Goal: Information Seeking & Learning: Learn about a topic

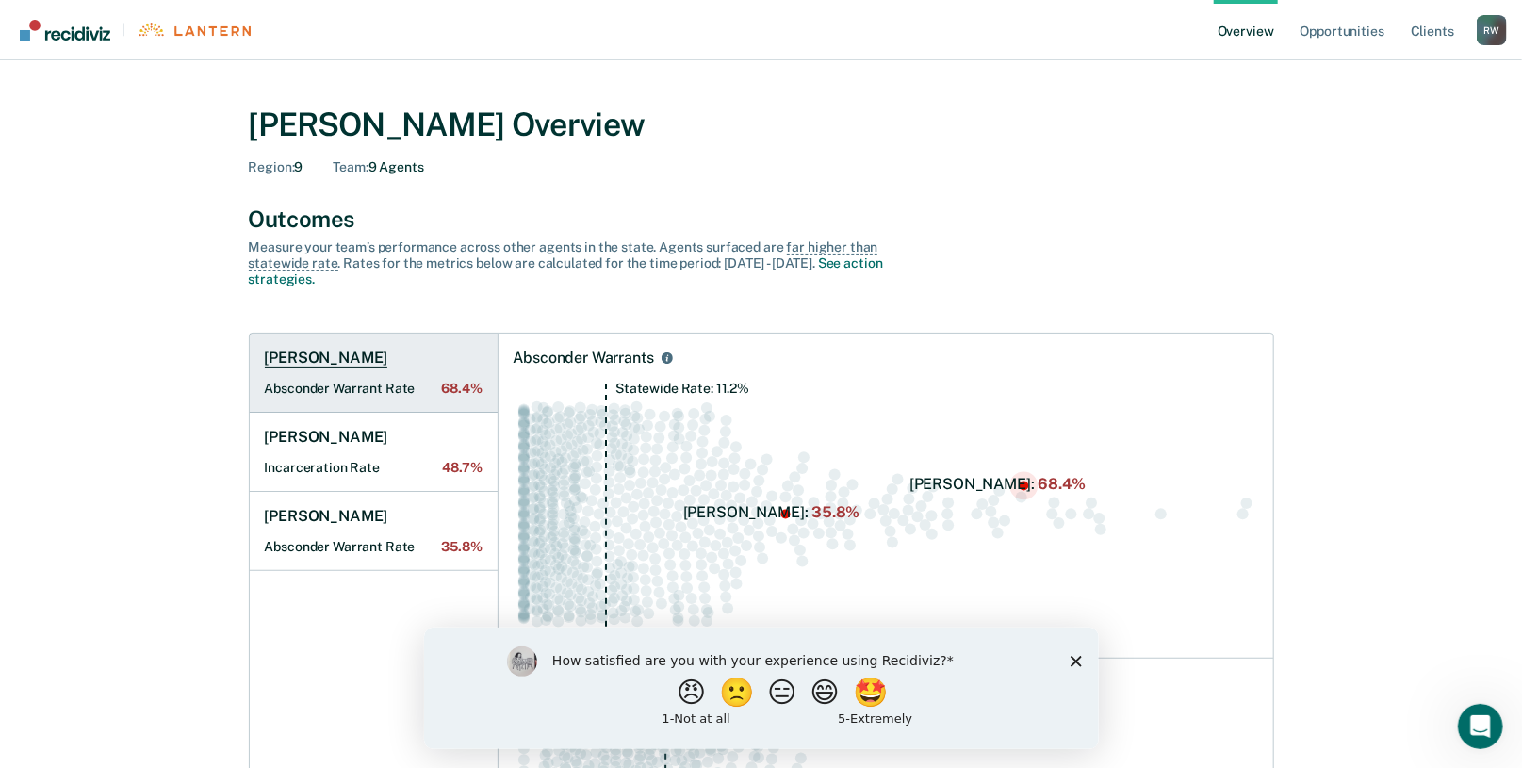
click at [366, 381] on Rate "Absconder Warrant Rate 68.4%" at bounding box center [374, 389] width 218 height 16
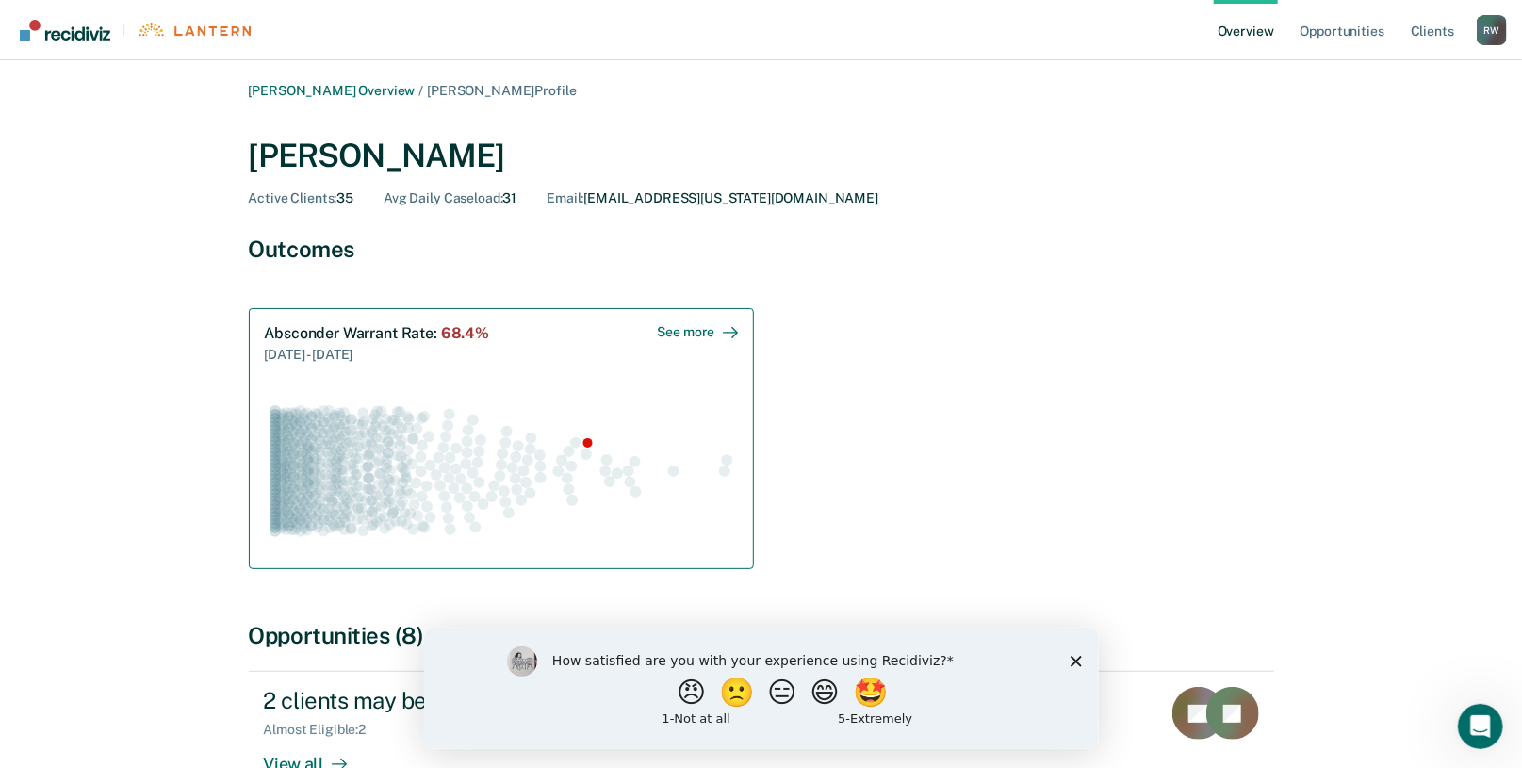
click at [695, 331] on div "See more" at bounding box center [698, 332] width 80 height 16
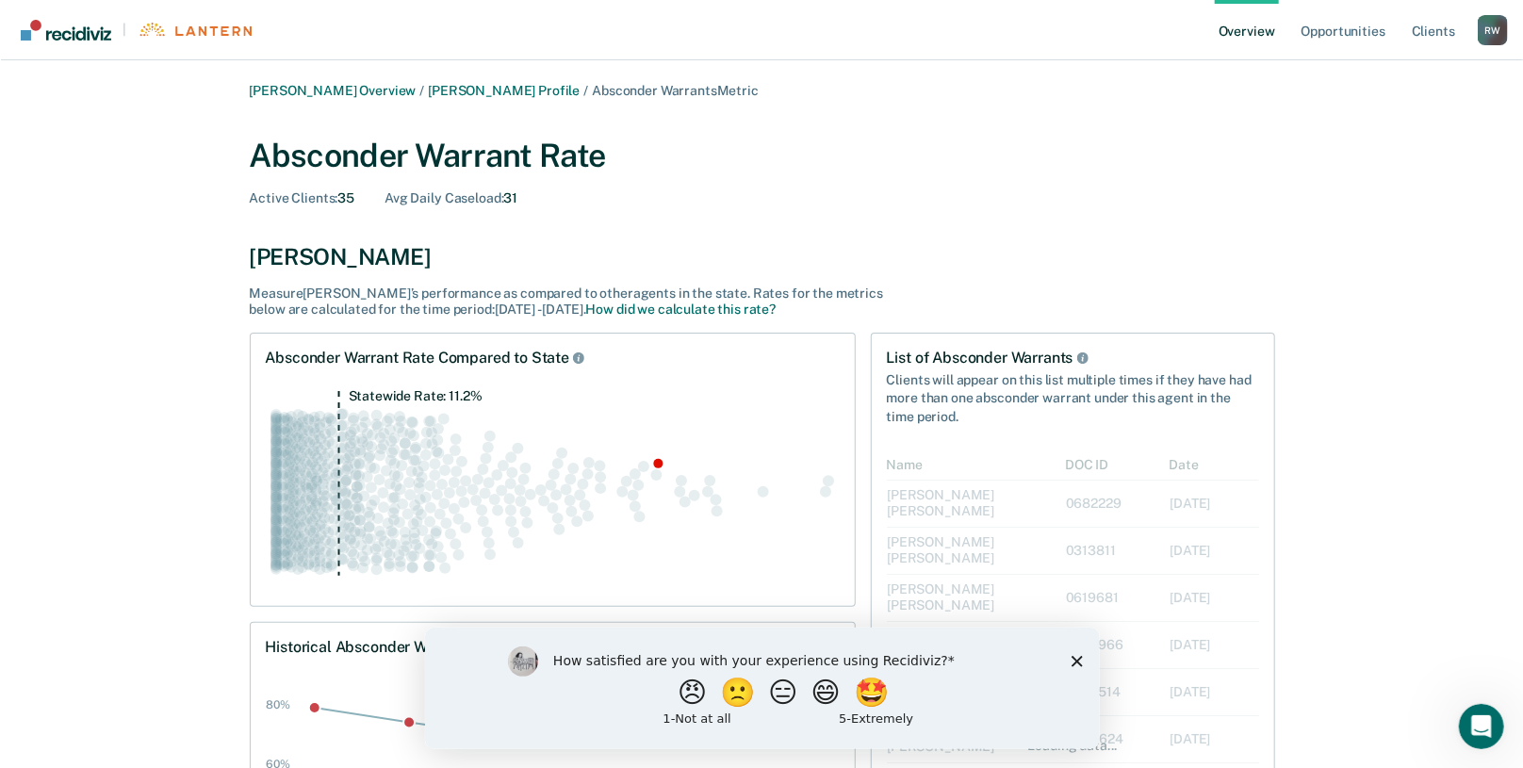
scroll to position [509, 358]
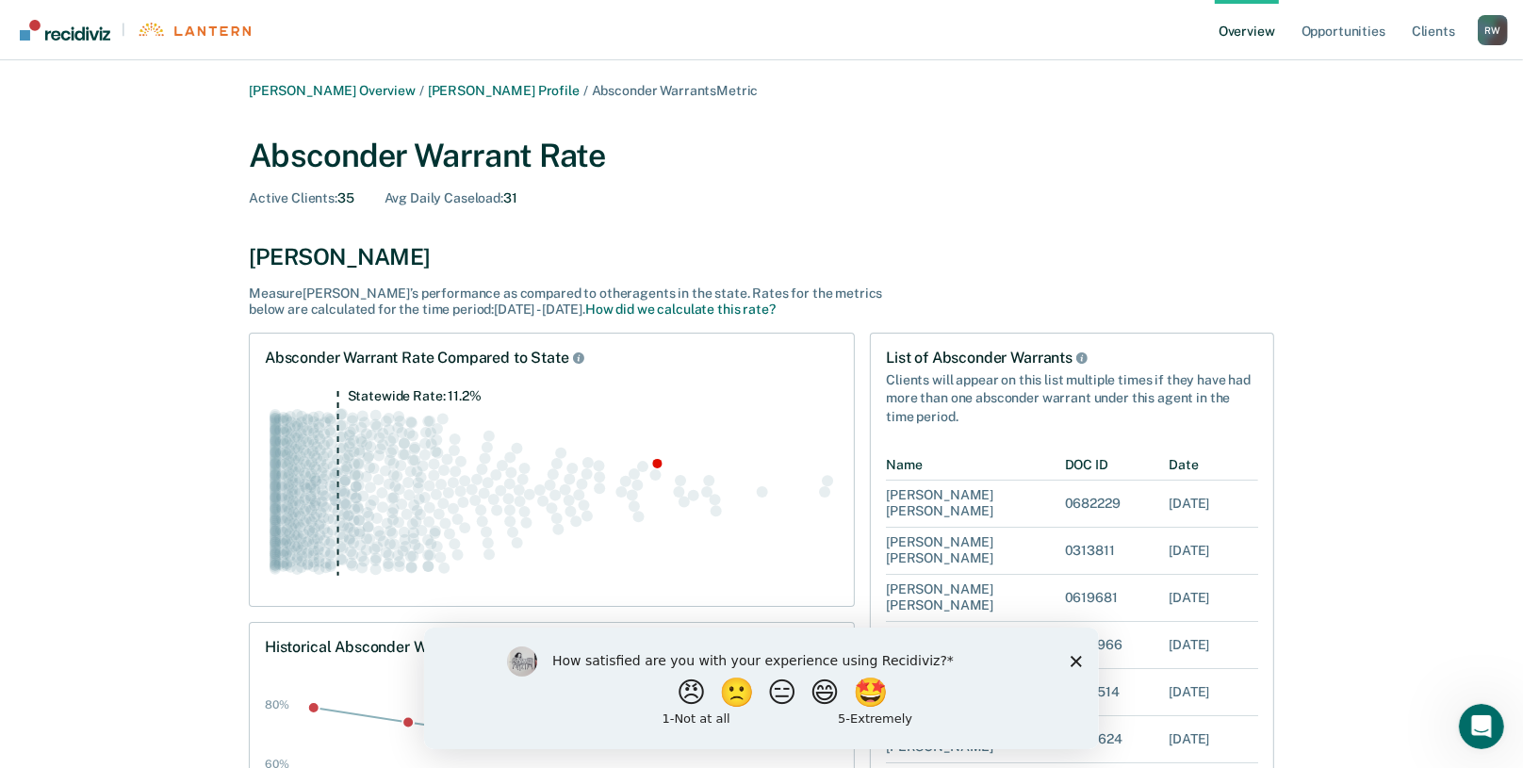
click at [1086, 656] on div "How satisfied are you with your experience using Recidiviz? 😠 🙁 😑 😄 🤩 1 - Not a…" at bounding box center [760, 688] width 675 height 122
click at [1080, 658] on icon "Close survey" at bounding box center [1075, 660] width 11 height 11
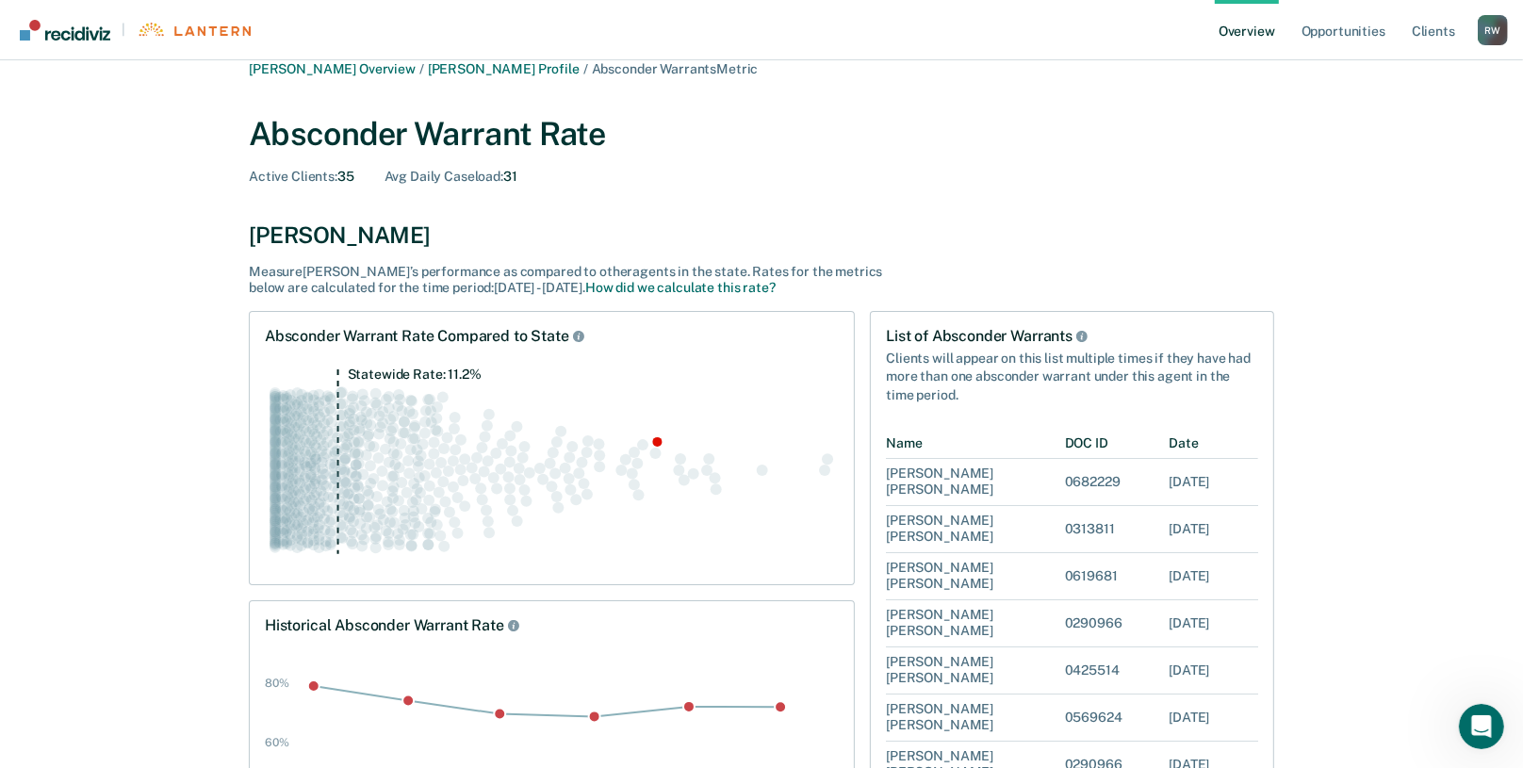
scroll to position [0, 0]
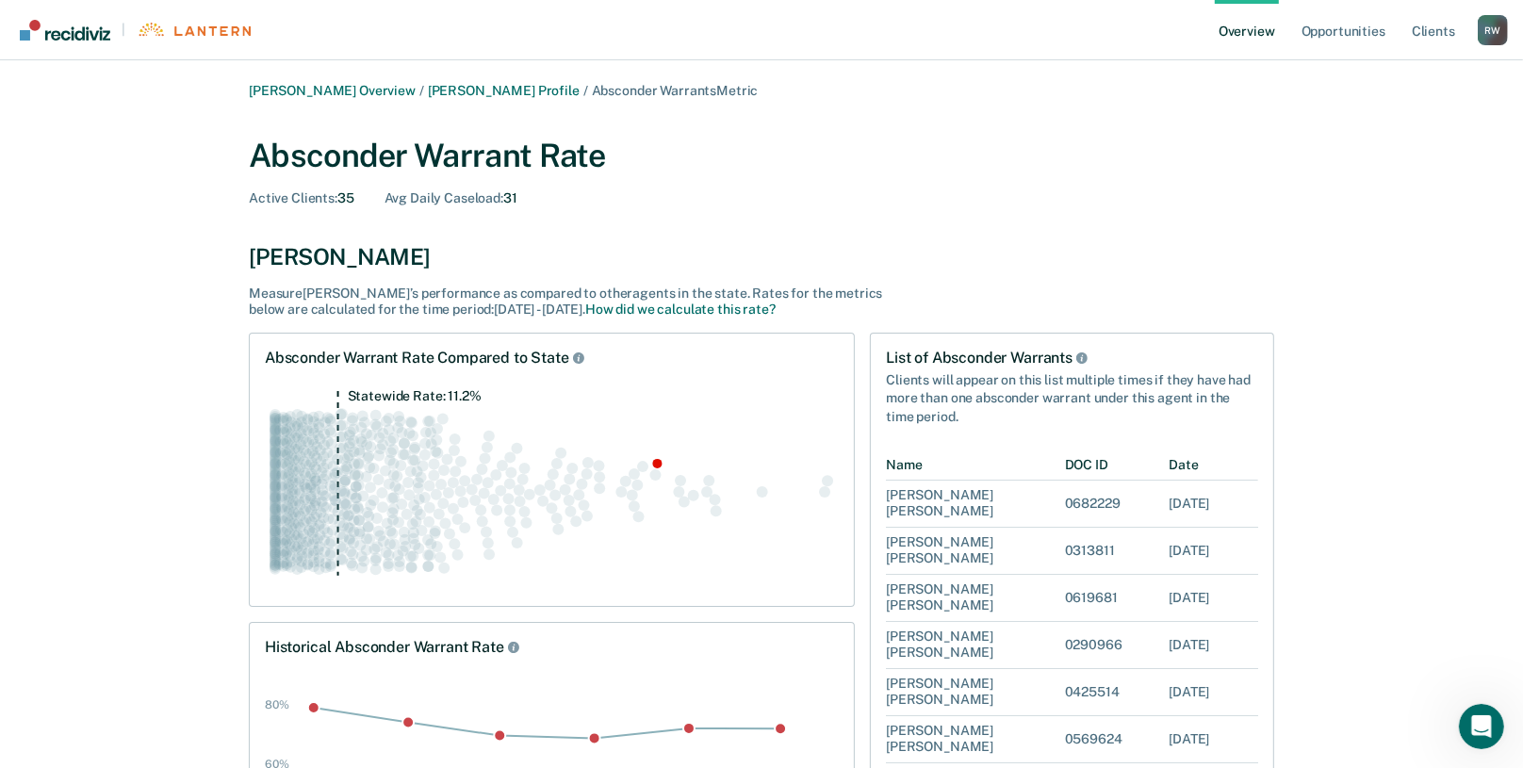
click at [1261, 36] on link "Overview" at bounding box center [1247, 30] width 64 height 60
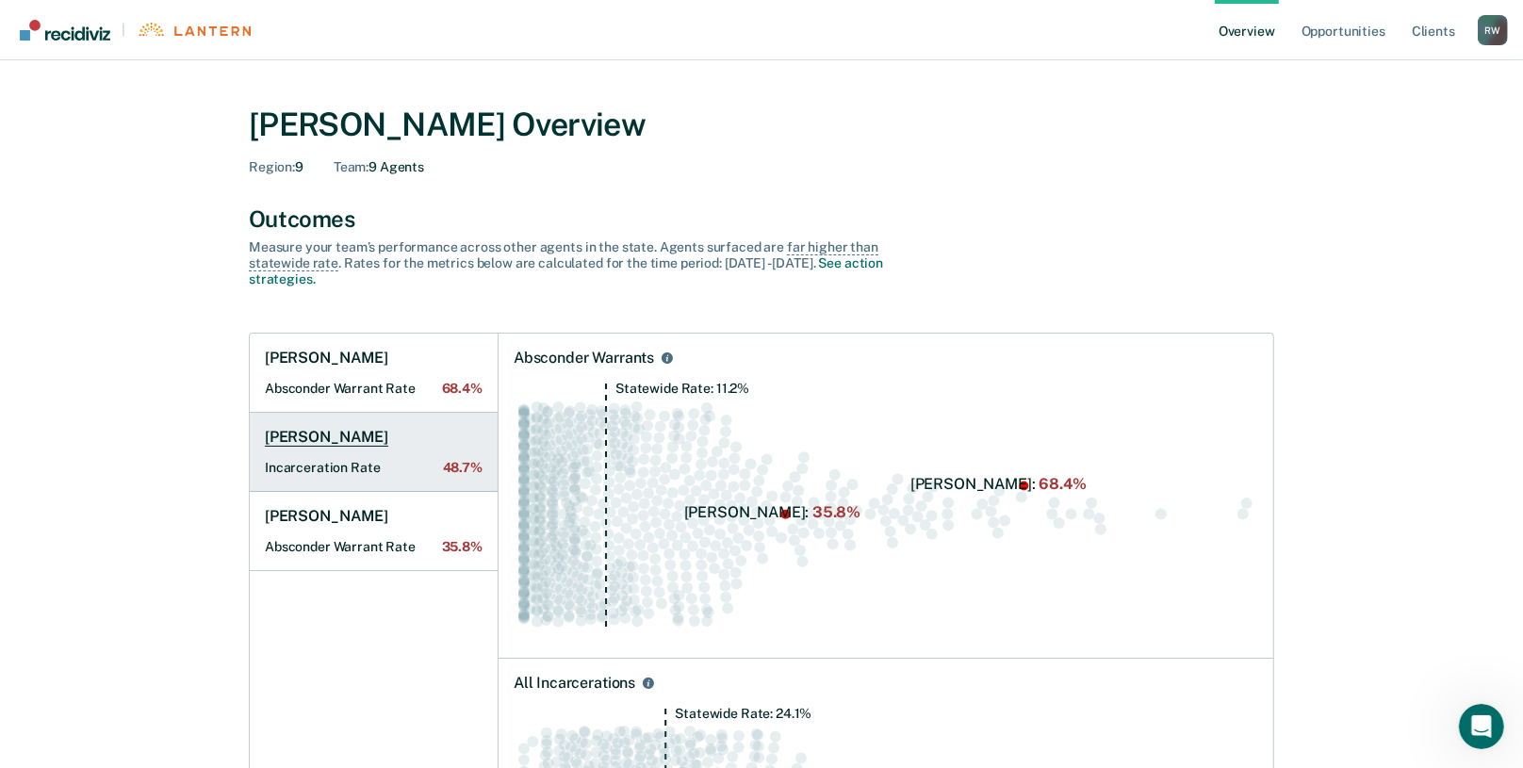
click at [355, 446] on h1 "[PERSON_NAME]" at bounding box center [326, 437] width 123 height 19
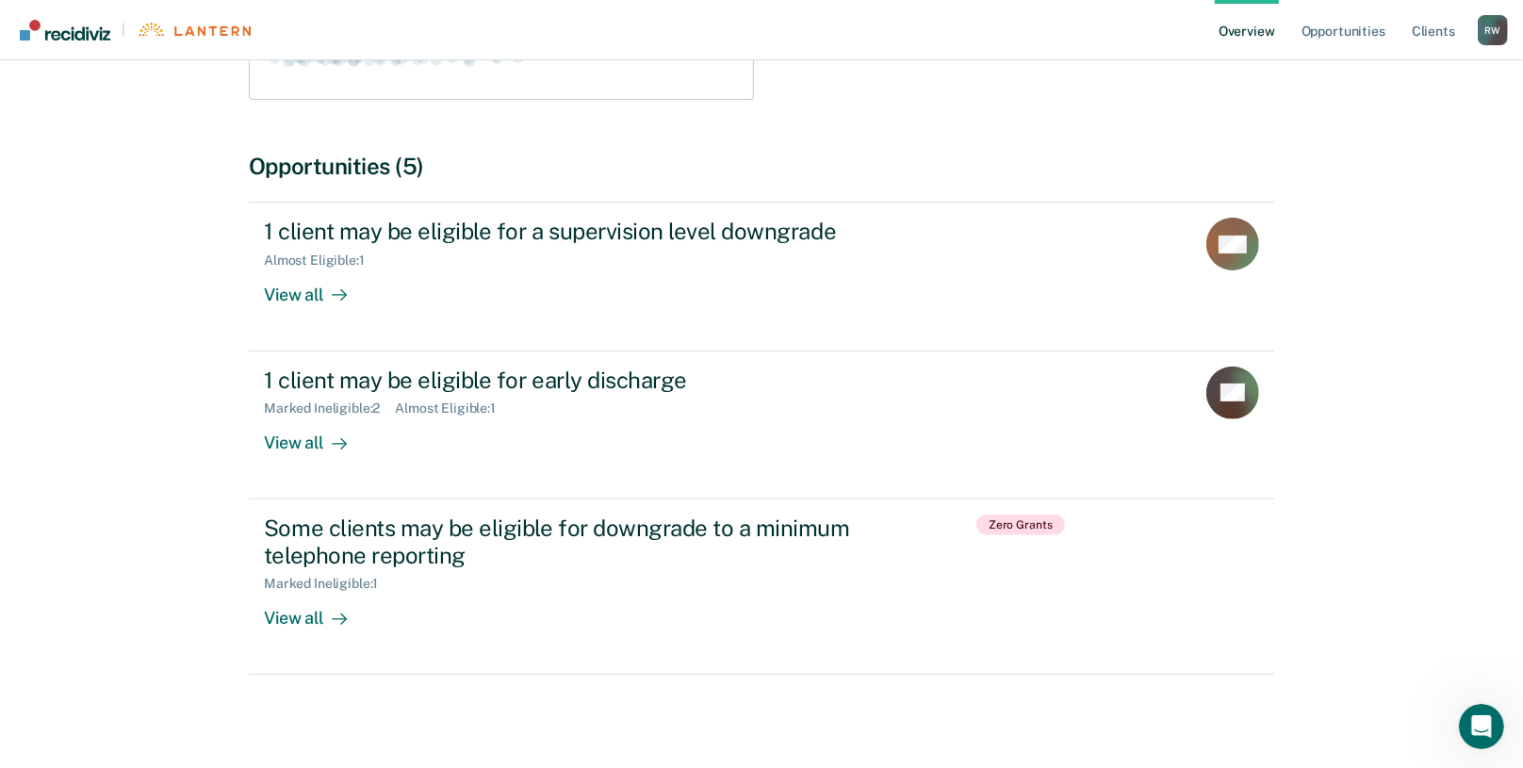
scroll to position [472, 0]
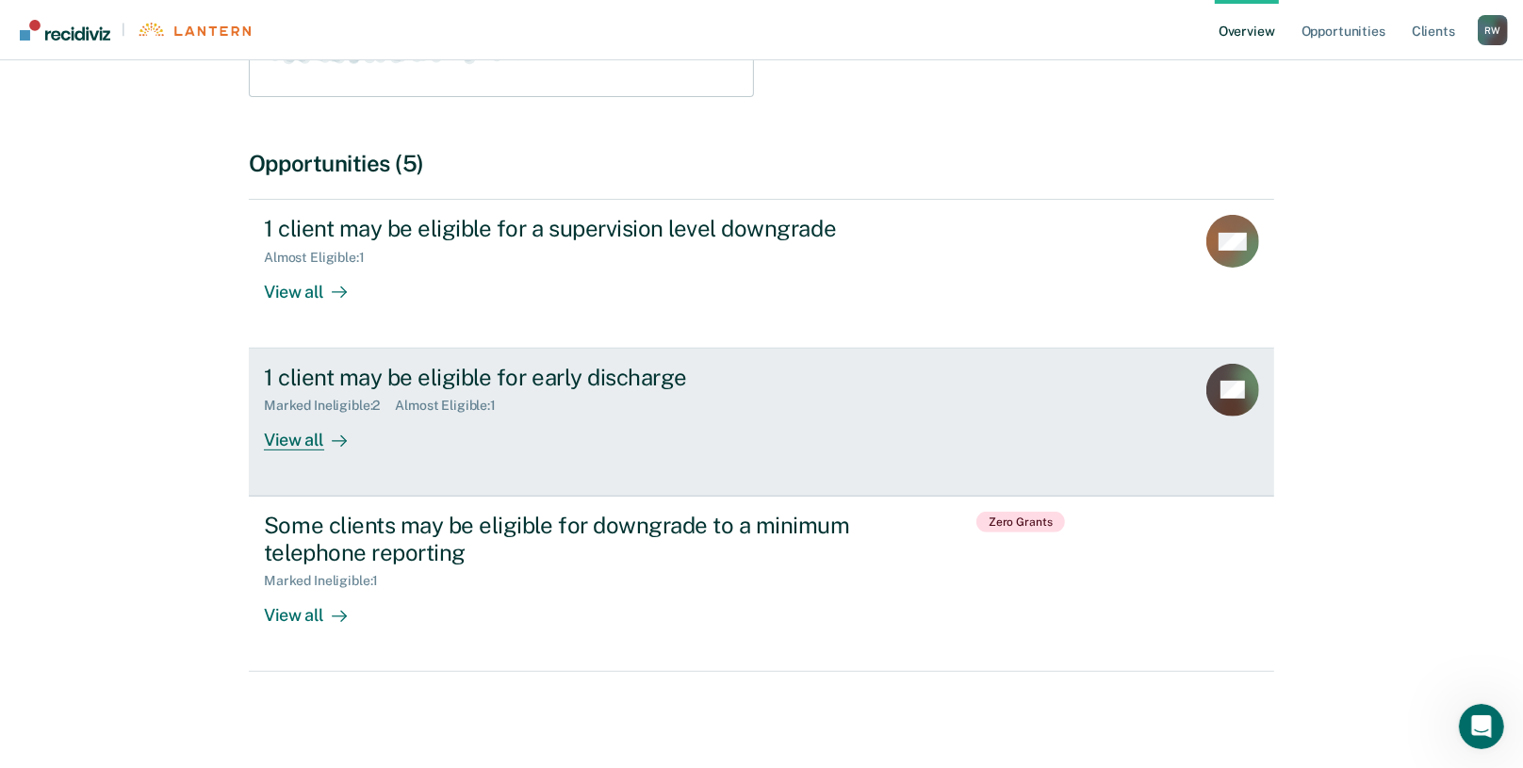
click at [325, 439] on div at bounding box center [335, 440] width 23 height 22
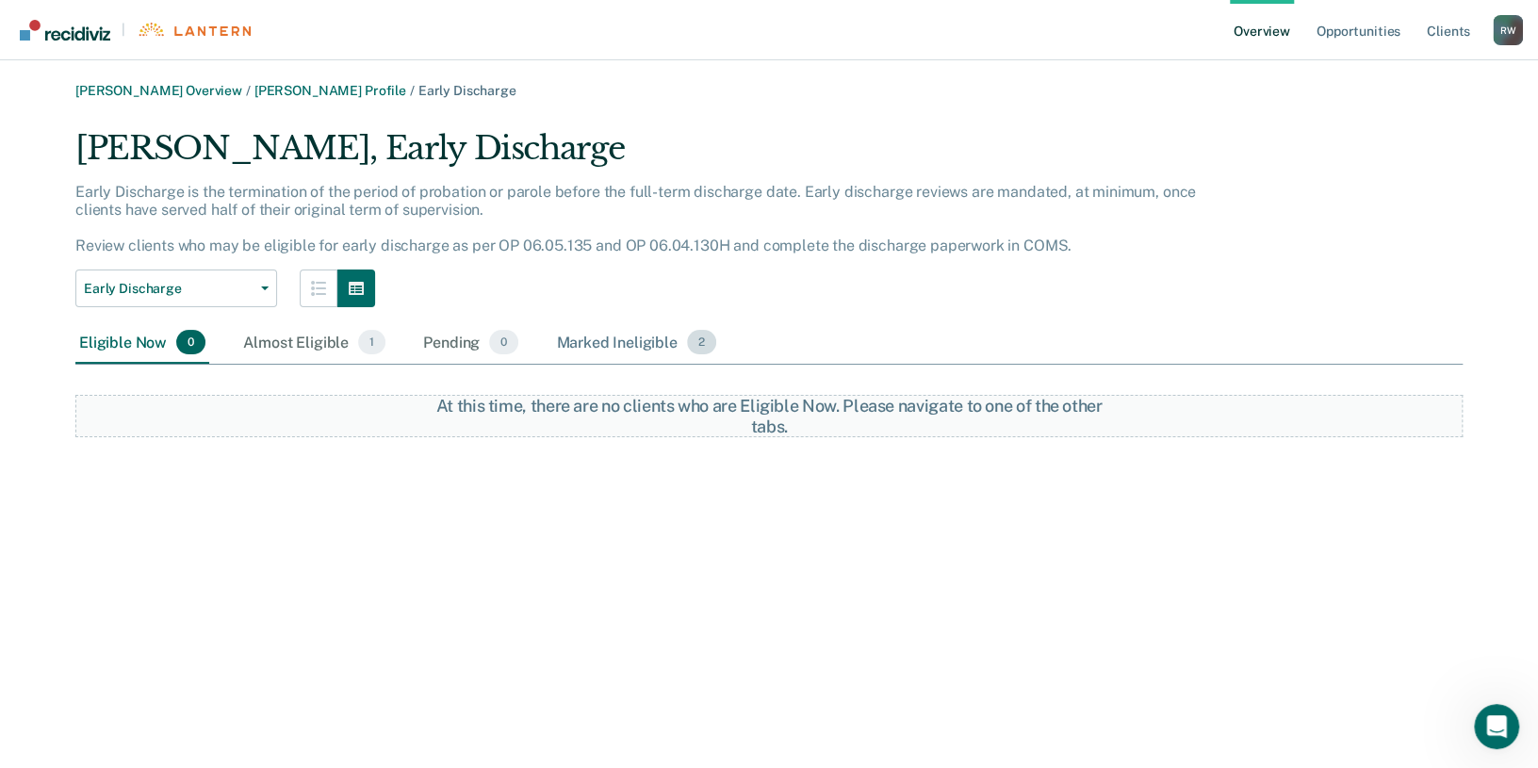
click at [609, 346] on div "Marked Ineligible 2" at bounding box center [636, 342] width 168 height 41
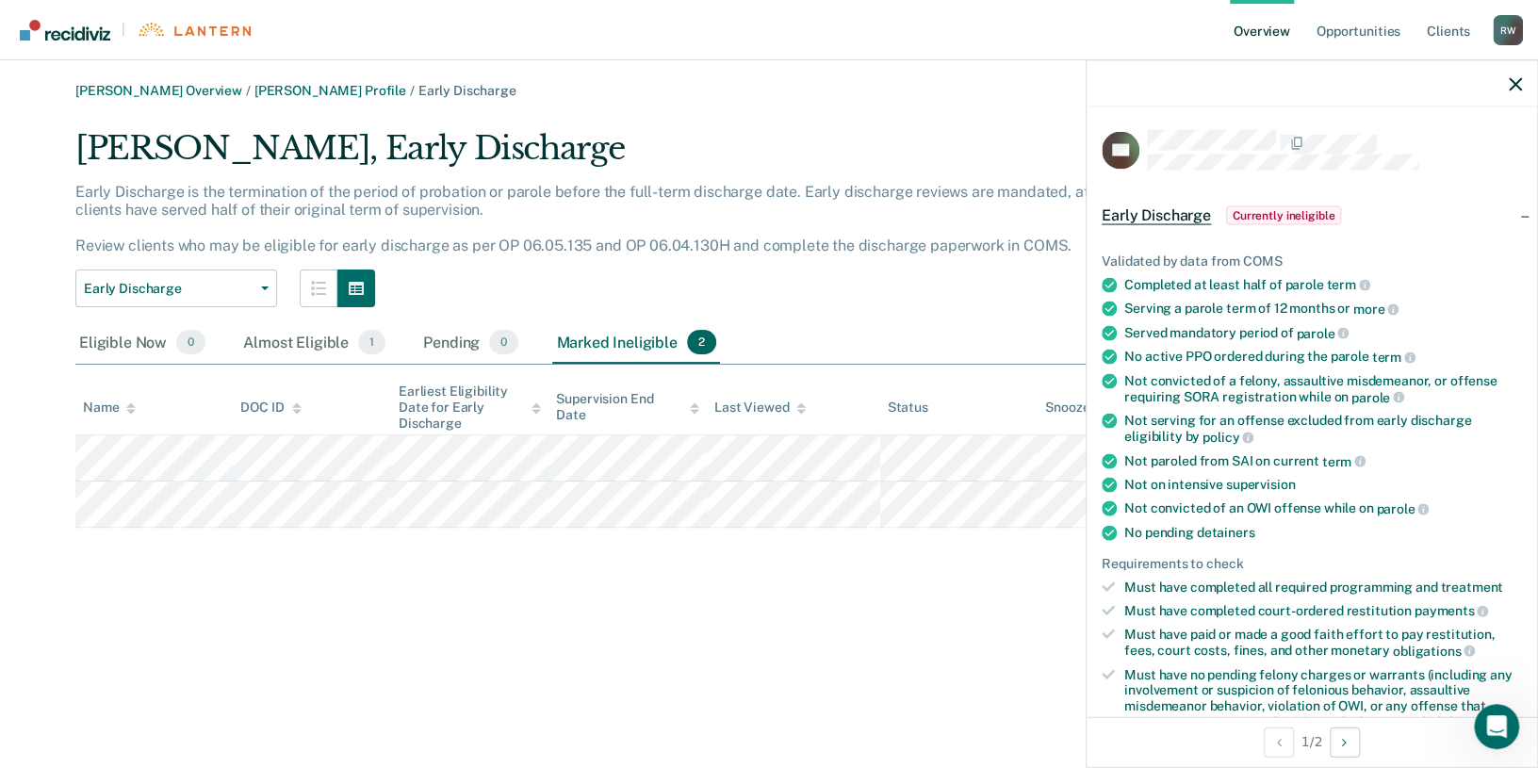
click at [861, 603] on div "[PERSON_NAME] Overview / [PERSON_NAME] Profile / Early Discharge [PERSON_NAME],…" at bounding box center [769, 395] width 1493 height 625
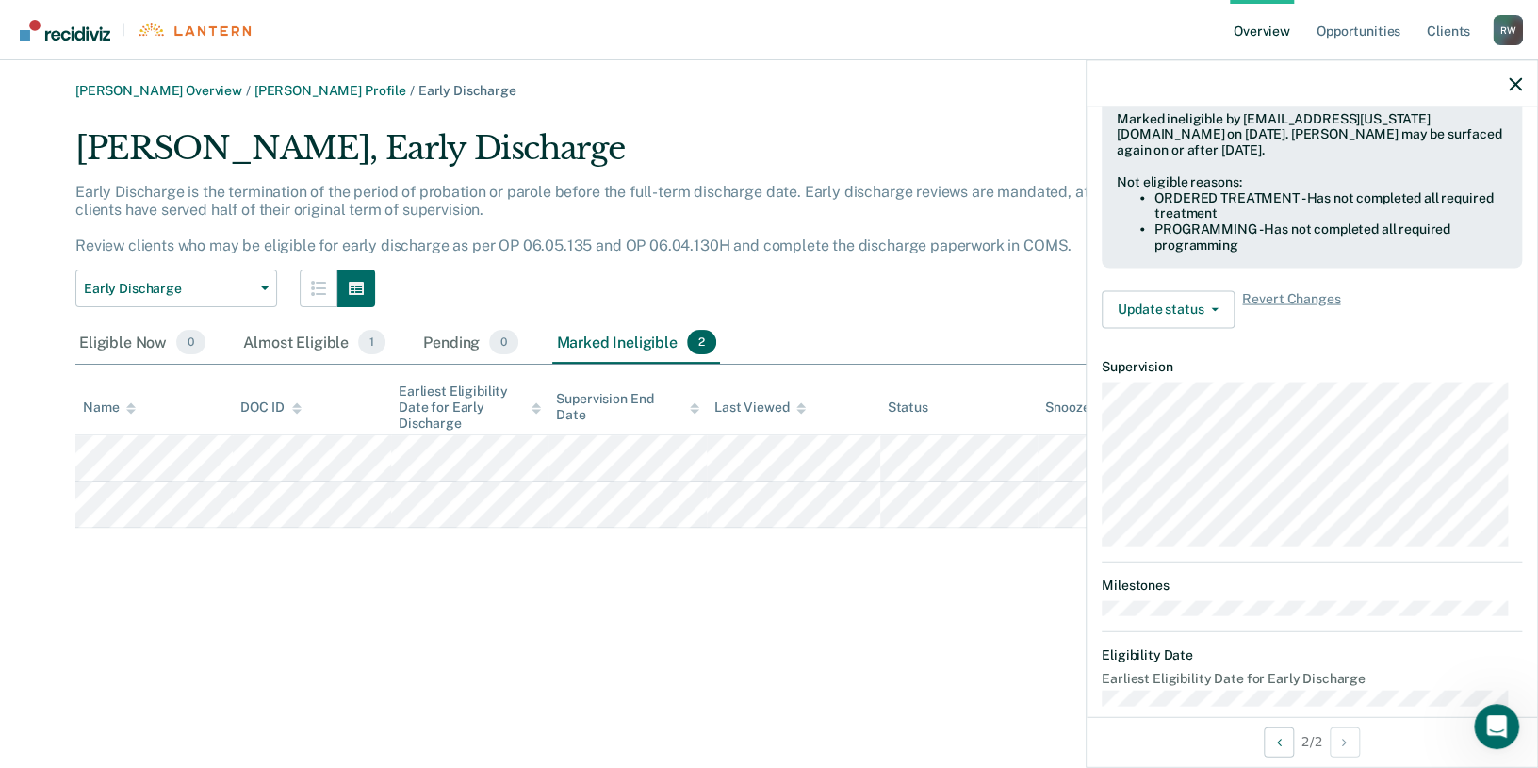
scroll to position [694, 0]
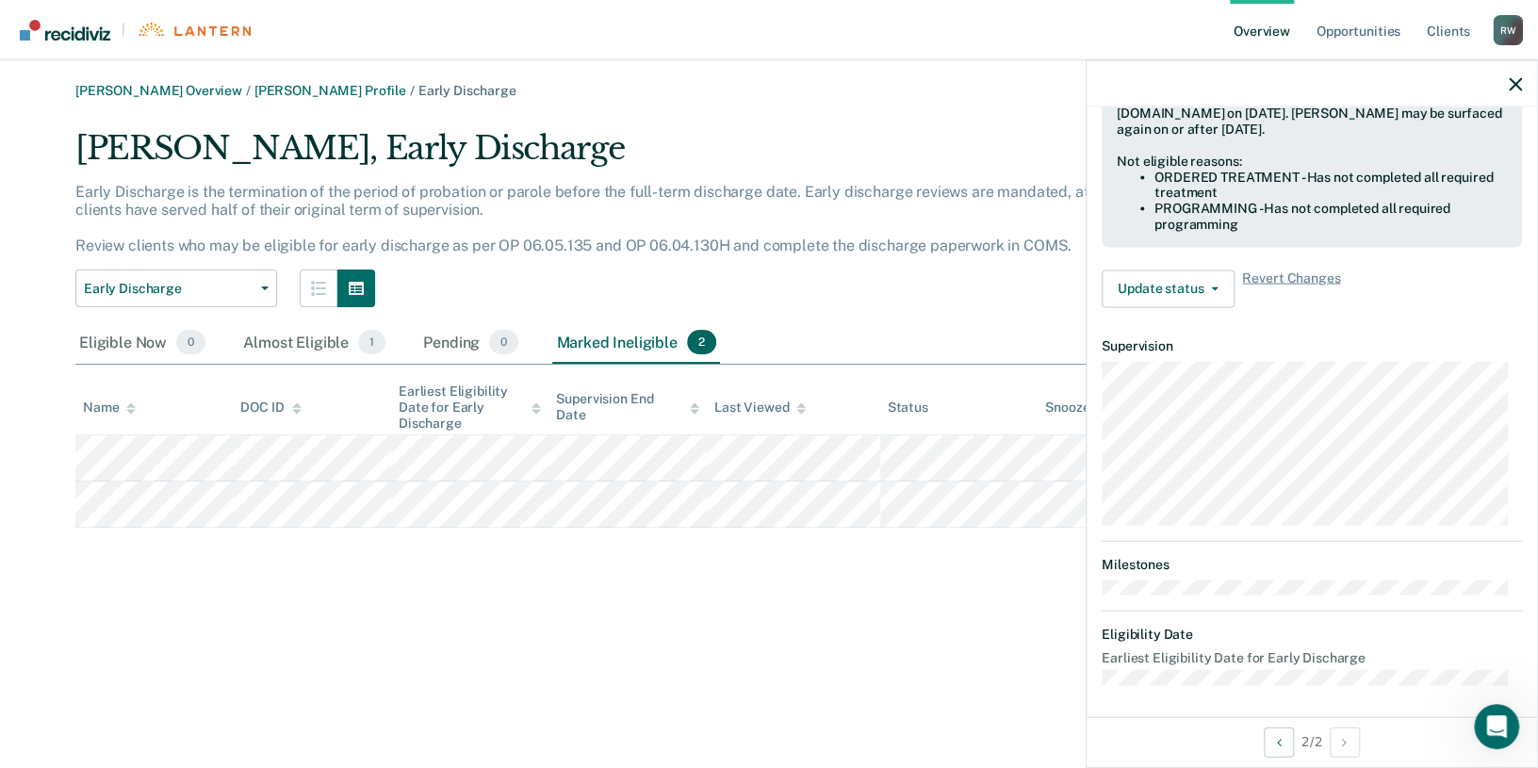
click at [824, 658] on div "[PERSON_NAME] Overview / [PERSON_NAME] Profile / Early Discharge [PERSON_NAME],…" at bounding box center [769, 395] width 1493 height 625
click at [326, 340] on div "Almost Eligible 1" at bounding box center [314, 342] width 150 height 41
